Goal: Communication & Community: Answer question/provide support

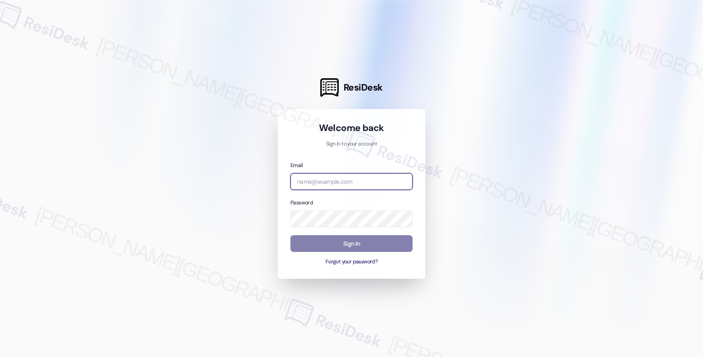
click at [329, 181] on input "email" at bounding box center [352, 181] width 122 height 17
type input "automated-surveys-twelve_rivers_management-fides.[PERSON_NAME]@twelve_rivers_[D…"
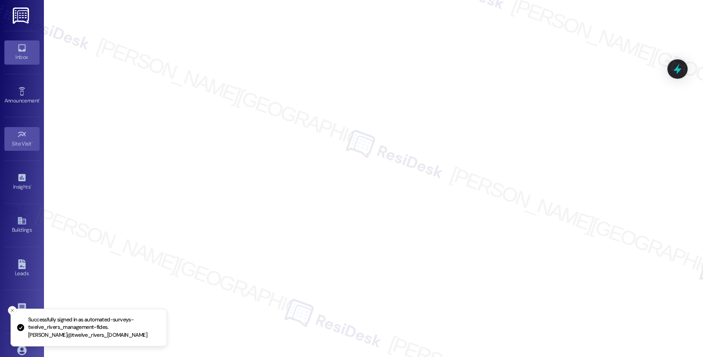
click at [23, 58] on div "Inbox" at bounding box center [22, 57] width 44 height 9
